Goal: Task Accomplishment & Management: Use online tool/utility

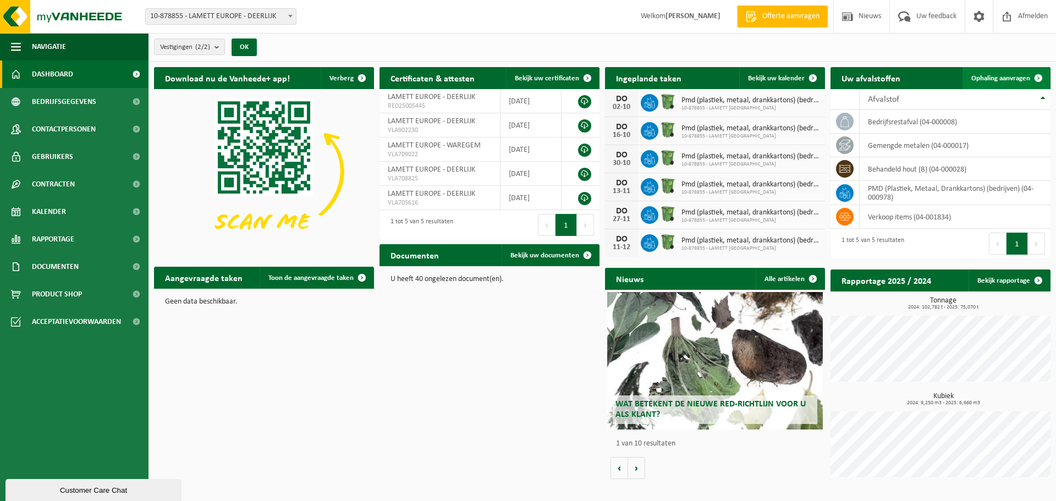
click at [998, 73] on link "Ophaling aanvragen" at bounding box center [1005, 78] width 87 height 22
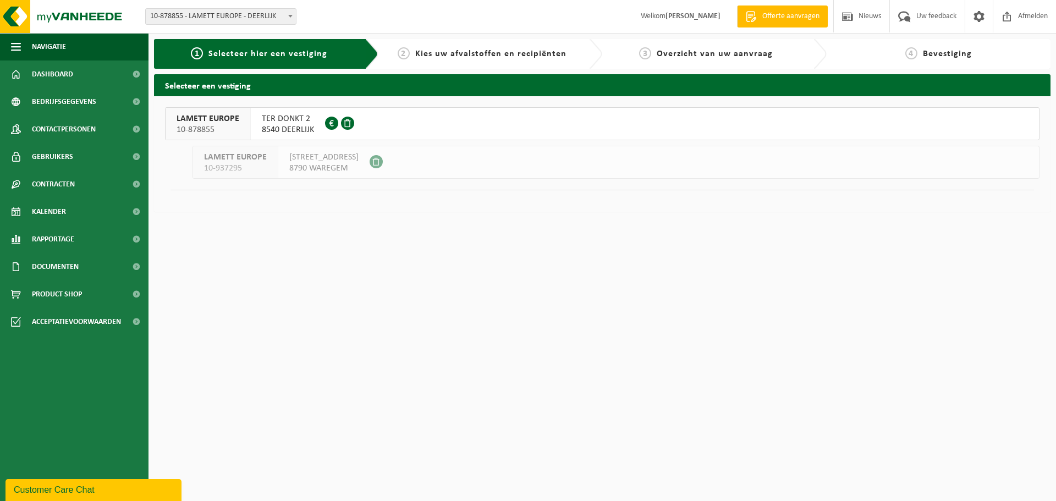
click at [280, 115] on span "TER DONKT 2" at bounding box center [288, 118] width 52 height 11
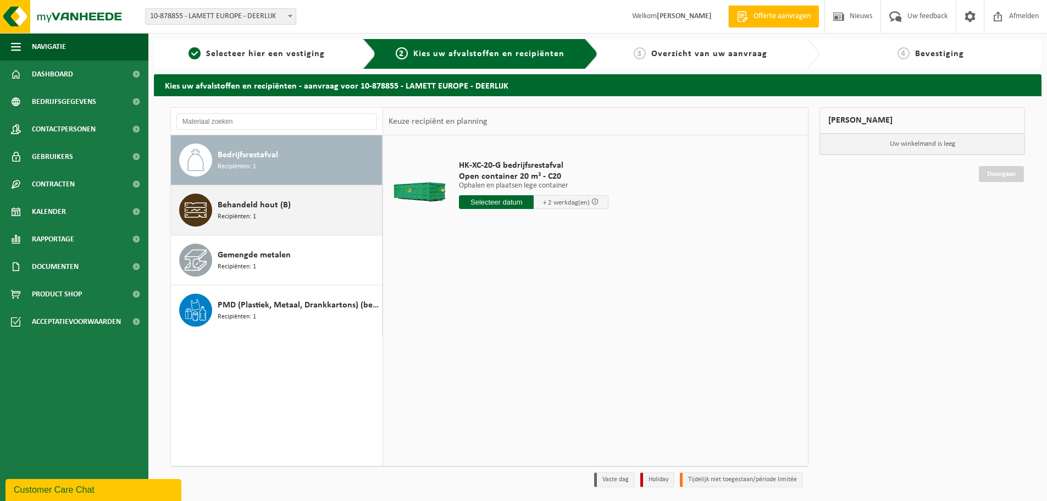
click at [301, 209] on div "Behandeld hout (B) Recipiënten: 1" at bounding box center [299, 210] width 162 height 33
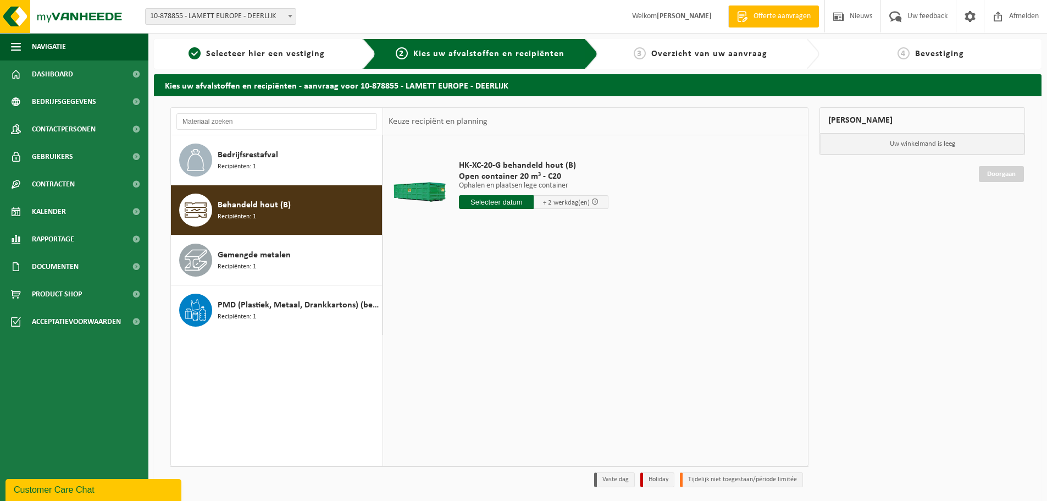
click at [507, 196] on input "text" at bounding box center [496, 202] width 75 height 14
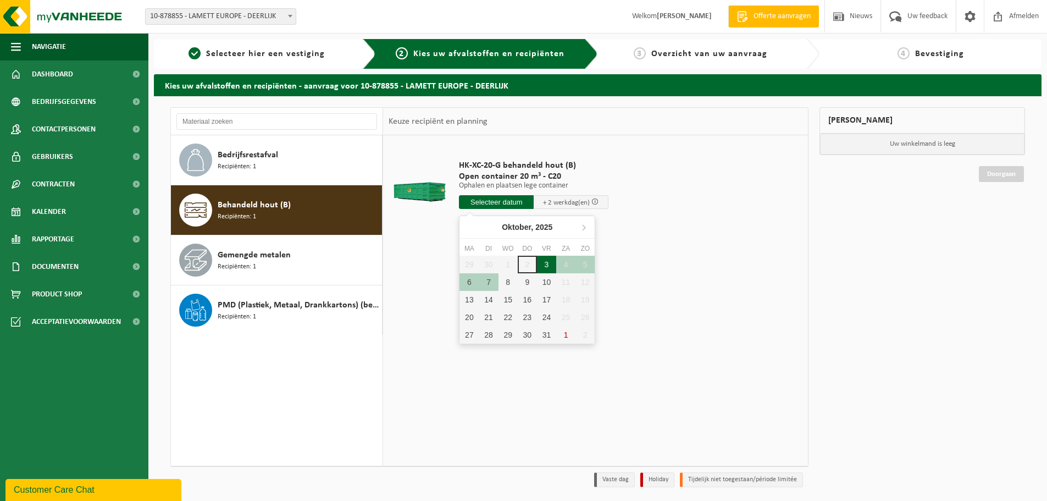
click at [553, 264] on div "3" at bounding box center [546, 265] width 19 height 18
type input "Van 2025-10-03"
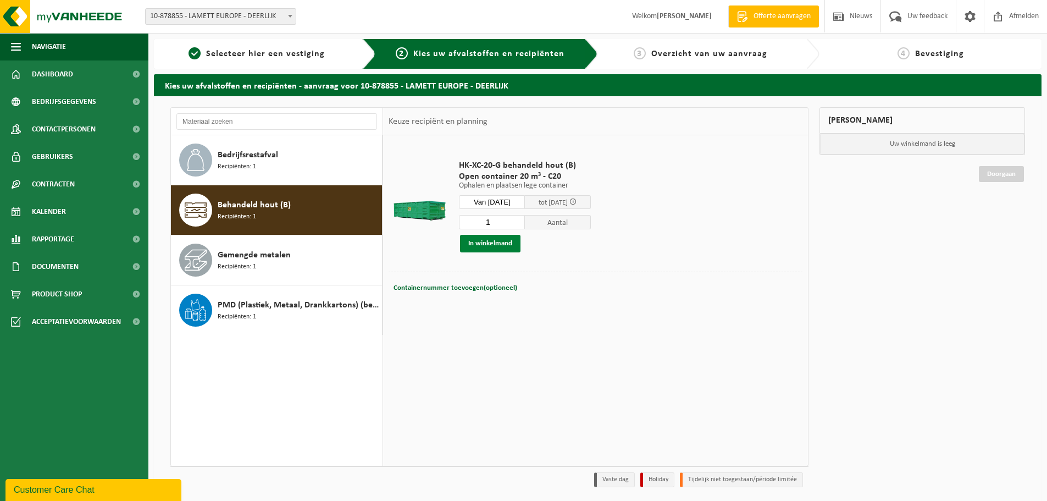
click at [509, 243] on button "In winkelmand" at bounding box center [490, 244] width 60 height 18
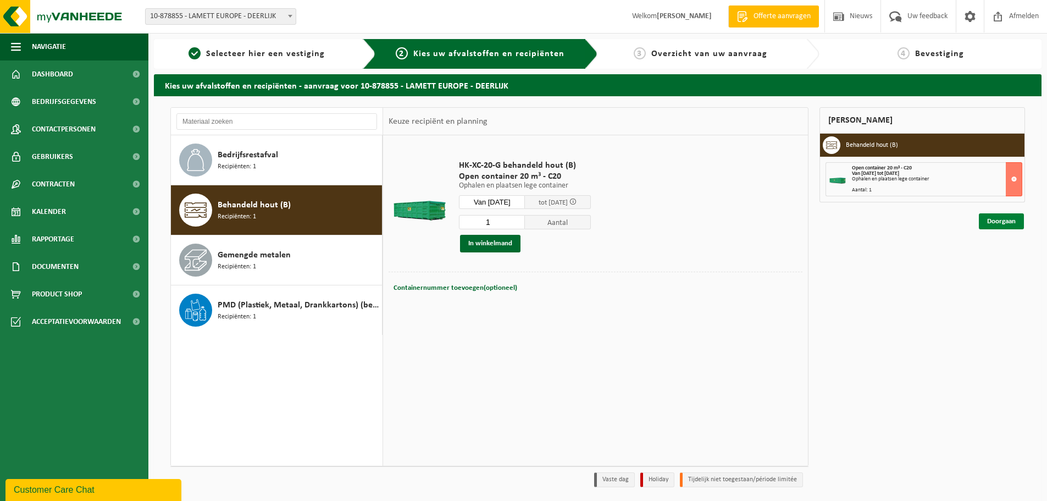
click at [1018, 217] on link "Doorgaan" at bounding box center [1001, 221] width 45 height 16
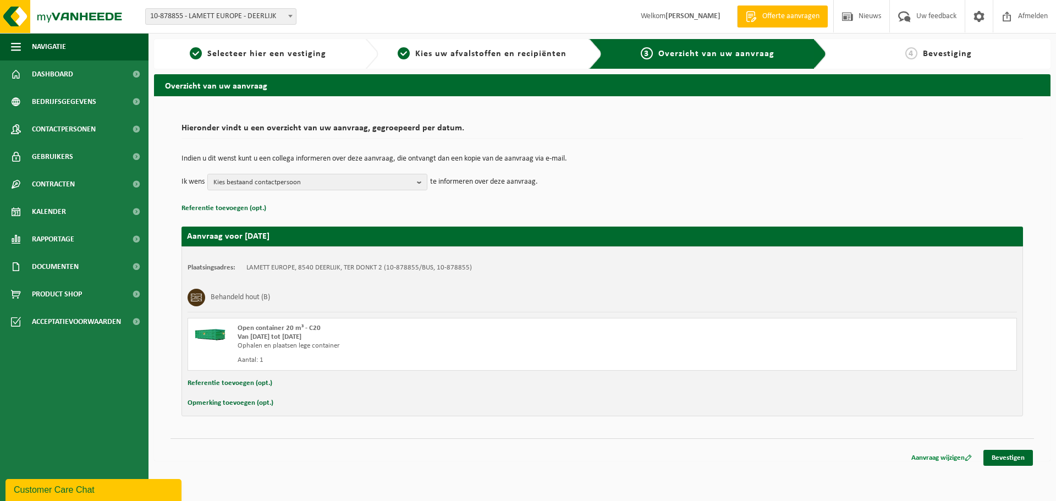
click at [934, 457] on link "Aanvraag wijzigen" at bounding box center [941, 458] width 77 height 16
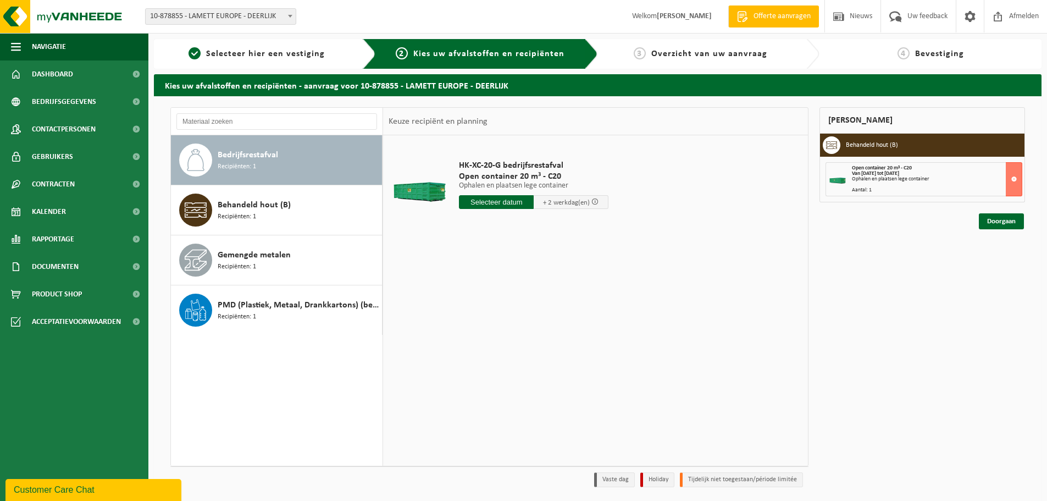
click at [274, 159] on span "Bedrijfsrestafval" at bounding box center [248, 154] width 60 height 13
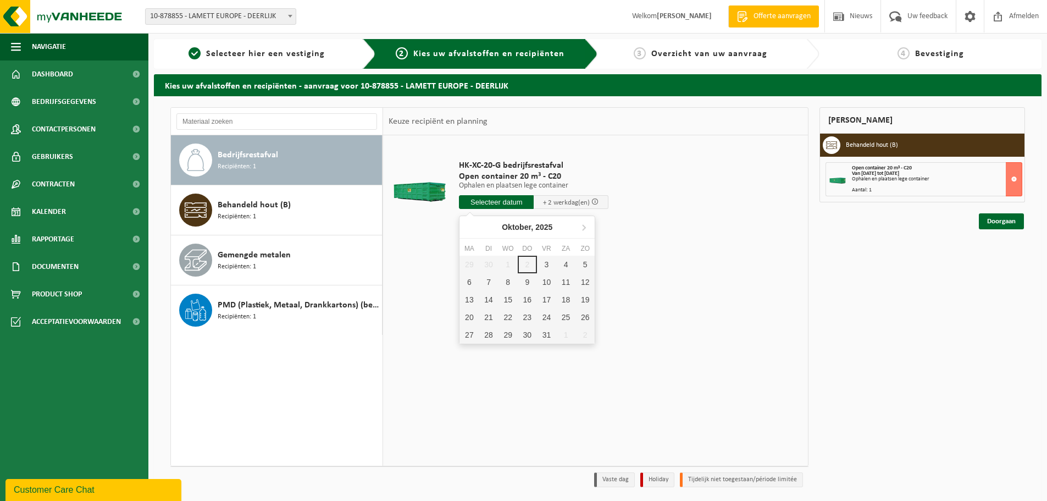
click at [495, 200] on input "text" at bounding box center [496, 202] width 75 height 14
click at [548, 266] on div "3" at bounding box center [546, 265] width 19 height 18
type input "Van 2025-10-03"
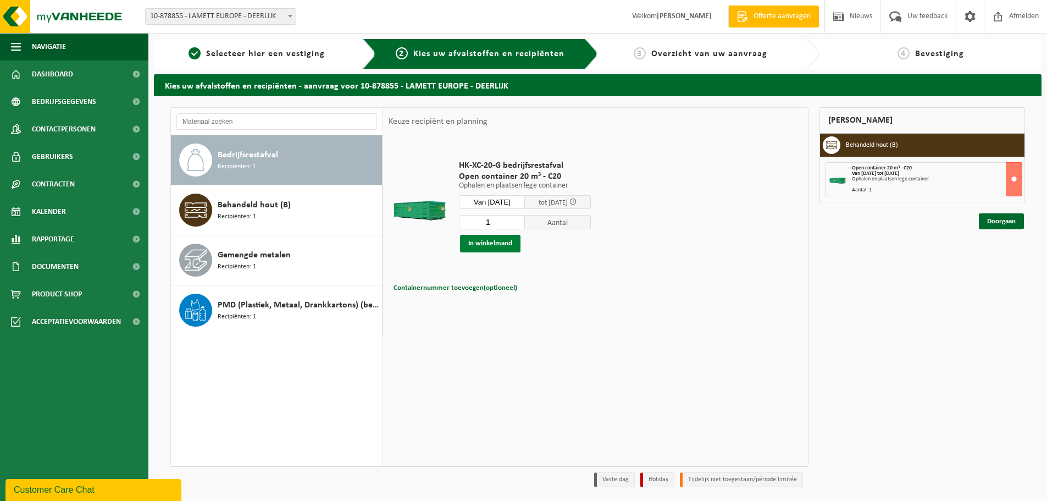
click at [509, 236] on button "In winkelmand" at bounding box center [490, 244] width 60 height 18
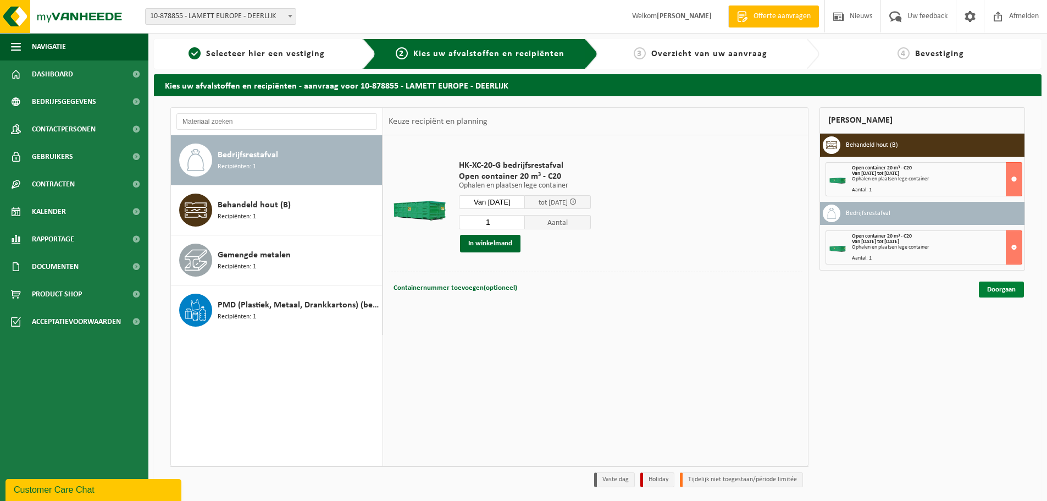
click at [996, 288] on link "Doorgaan" at bounding box center [1001, 290] width 45 height 16
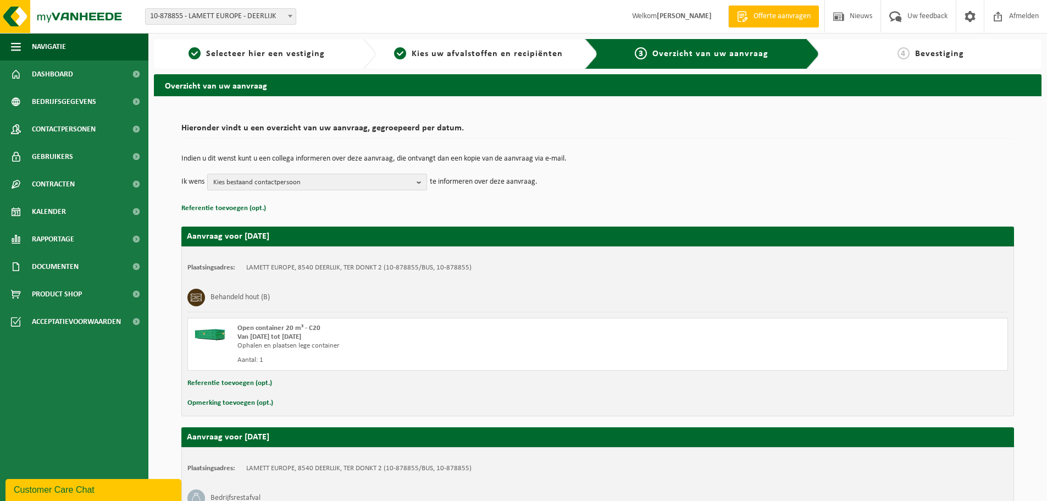
click at [308, 188] on span "Kies bestaand contactpersoon" at bounding box center [312, 182] width 199 height 16
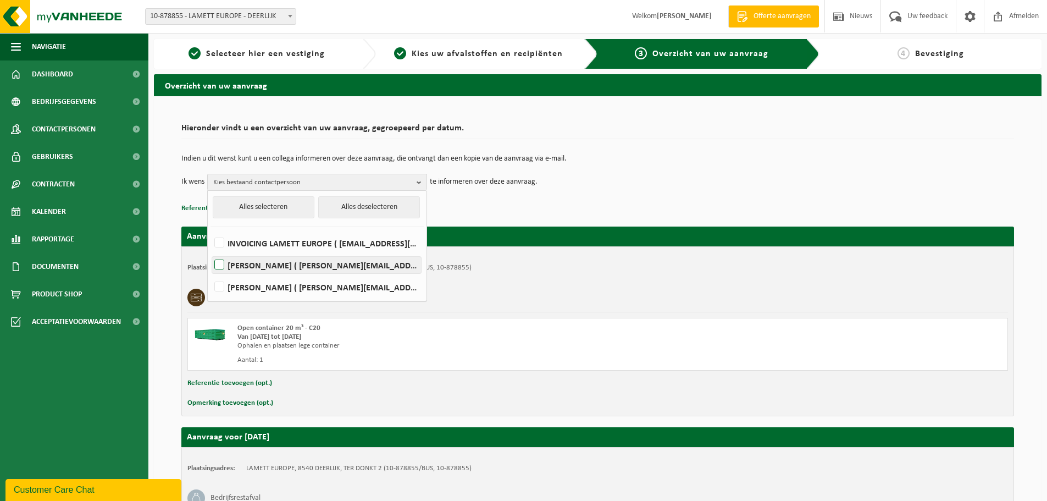
click at [282, 260] on label "Wendy Landuyt ( wendy.landuyt@lamett.eu )" at bounding box center [316, 265] width 209 height 16
click at [211, 251] on input "Wendy Landuyt ( wendy.landuyt@lamett.eu )" at bounding box center [210, 251] width 1 height 1
checkbox input "true"
click at [467, 328] on div "Open container 20 m³ - C20" at bounding box center [440, 328] width 405 height 9
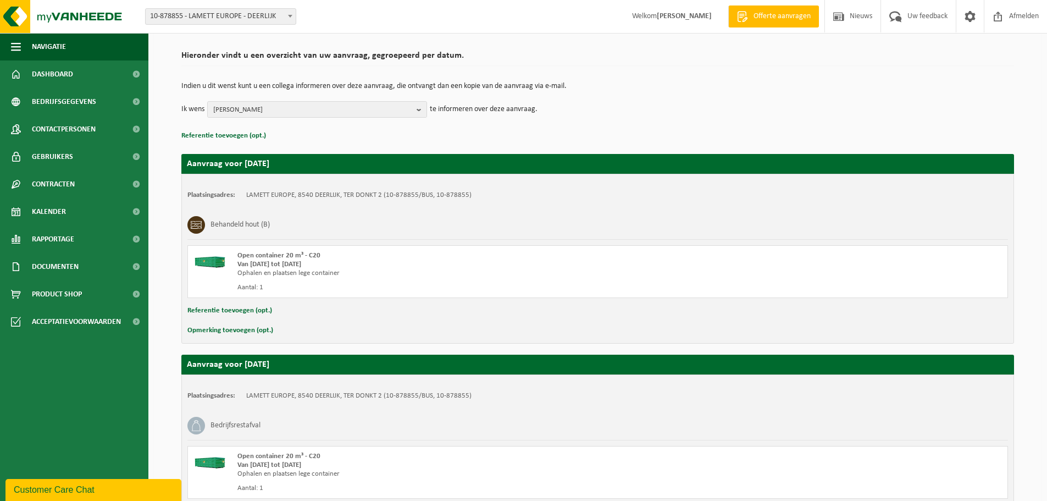
scroll to position [172, 0]
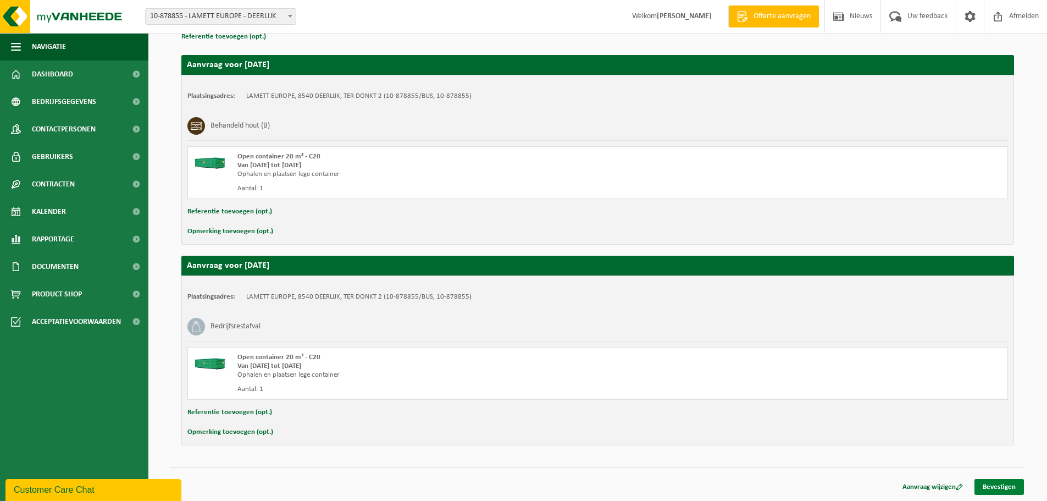
click at [986, 489] on link "Bevestigen" at bounding box center [999, 487] width 49 height 16
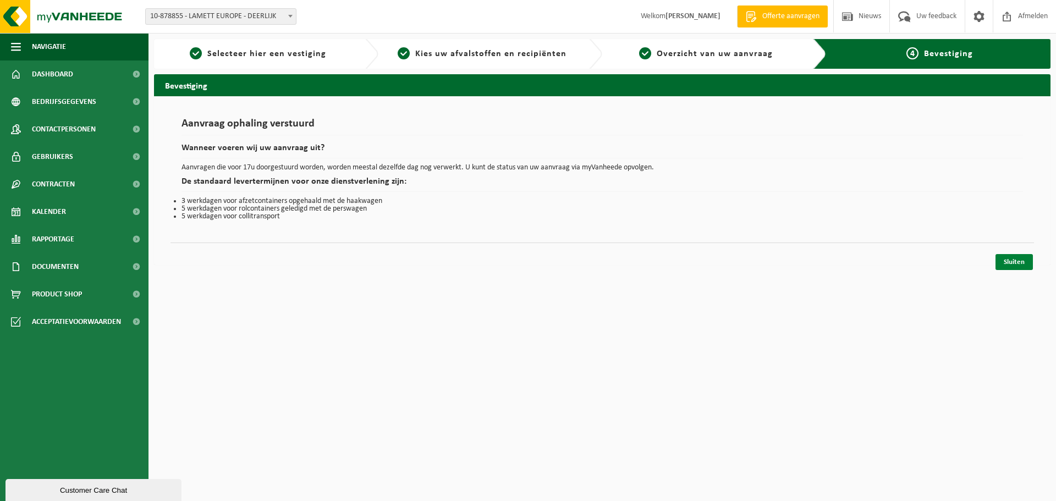
click at [1014, 261] on link "Sluiten" at bounding box center [1013, 262] width 37 height 16
